Goal: Check status: Check status

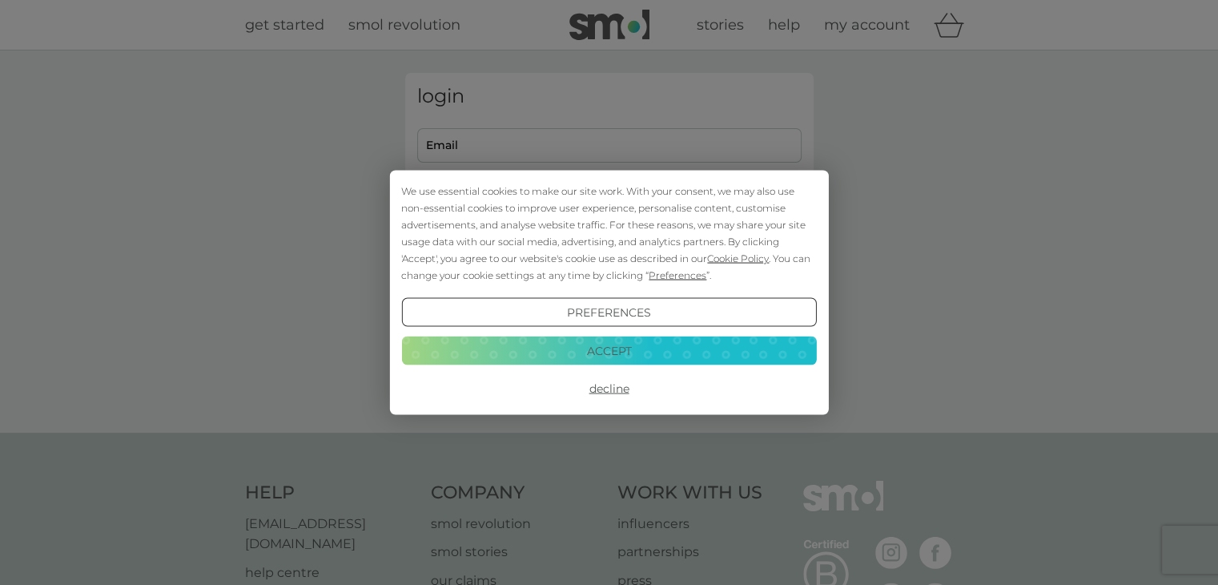
type input "akmchan87@gmail.com"
click at [558, 251] on div "We use essential cookies to make our site work. With your consent, we may also …" at bounding box center [608, 233] width 415 height 101
click at [615, 349] on button "Accept" at bounding box center [608, 350] width 415 height 29
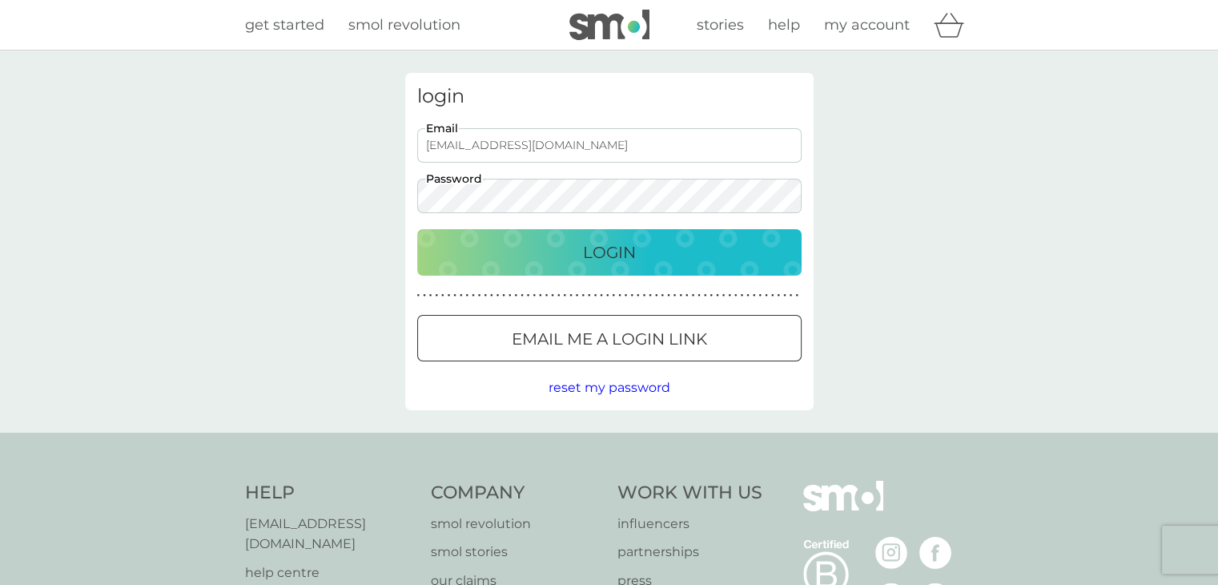
click at [569, 272] on button "Login" at bounding box center [609, 252] width 384 height 46
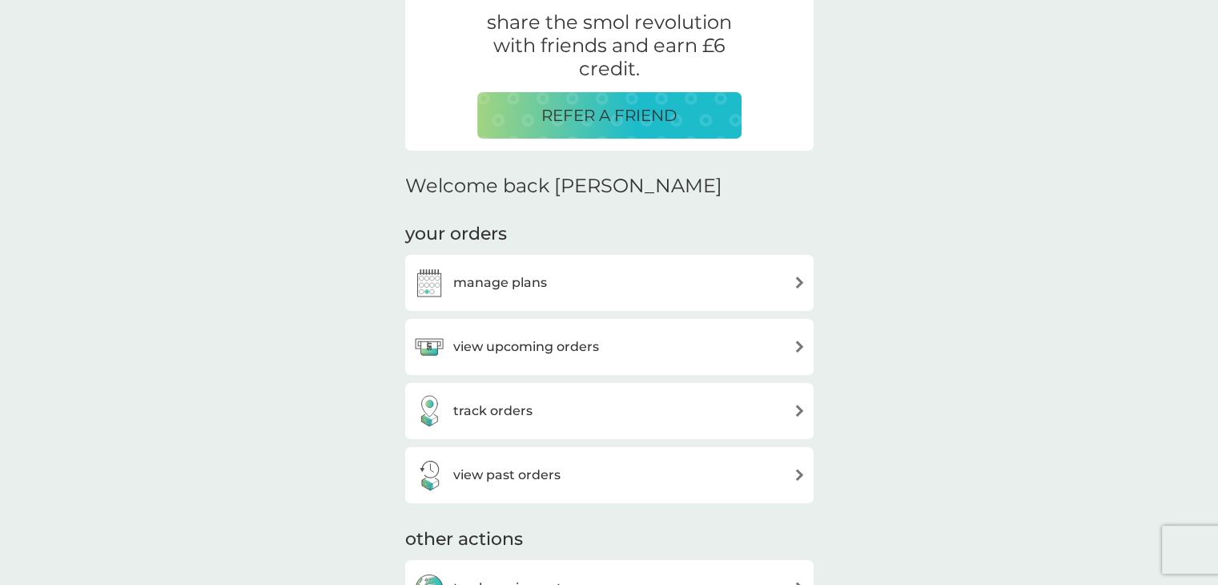
scroll to position [320, 0]
click at [504, 403] on h3 "track orders" at bounding box center [492, 410] width 79 height 21
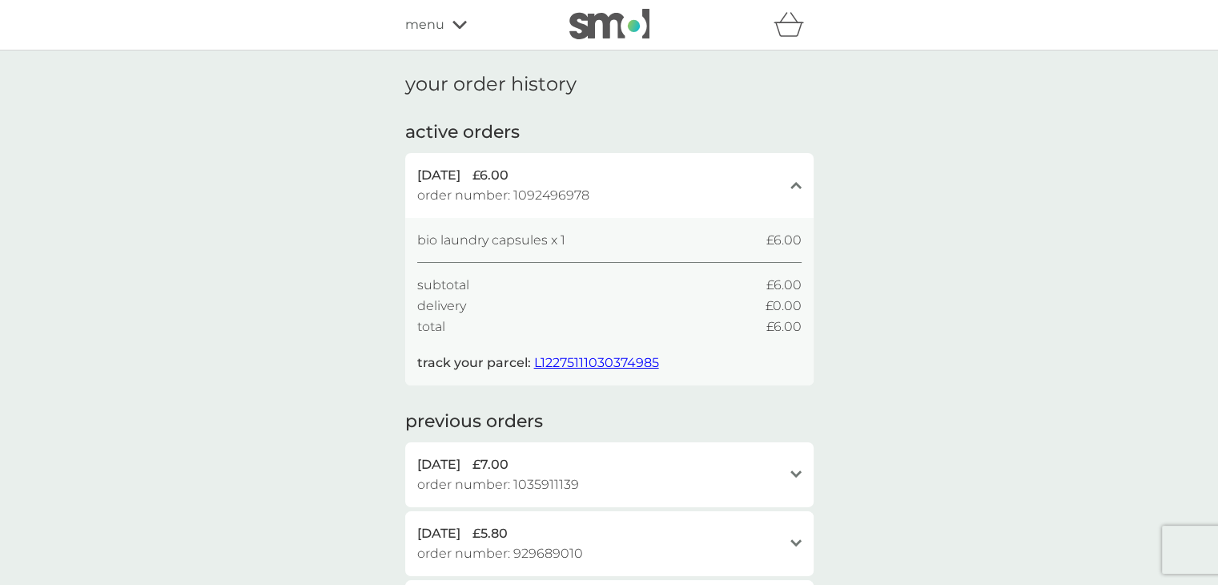
click at [588, 368] on span "L12275111030374985" at bounding box center [596, 362] width 125 height 15
